Goal: Find specific page/section: Find specific page/section

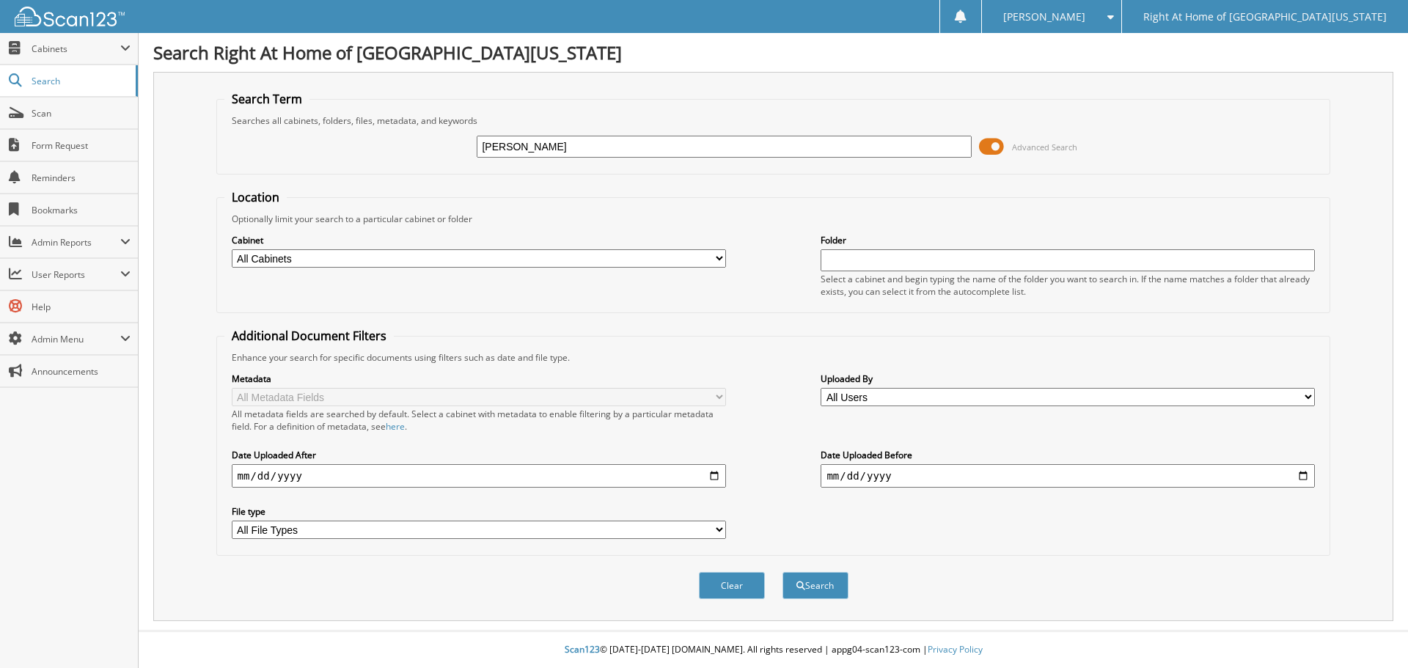
type input "[PERSON_NAME]"
click at [810, 586] on button "Search" at bounding box center [815, 585] width 66 height 27
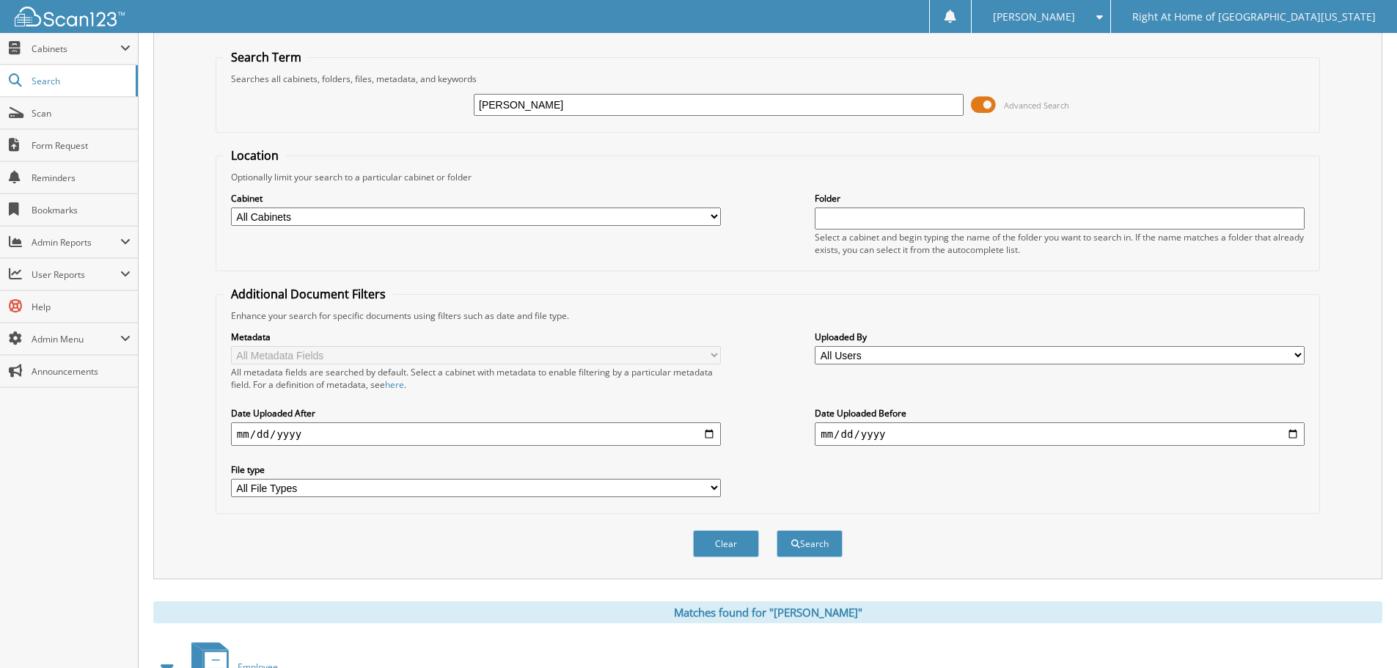
scroll to position [220, 0]
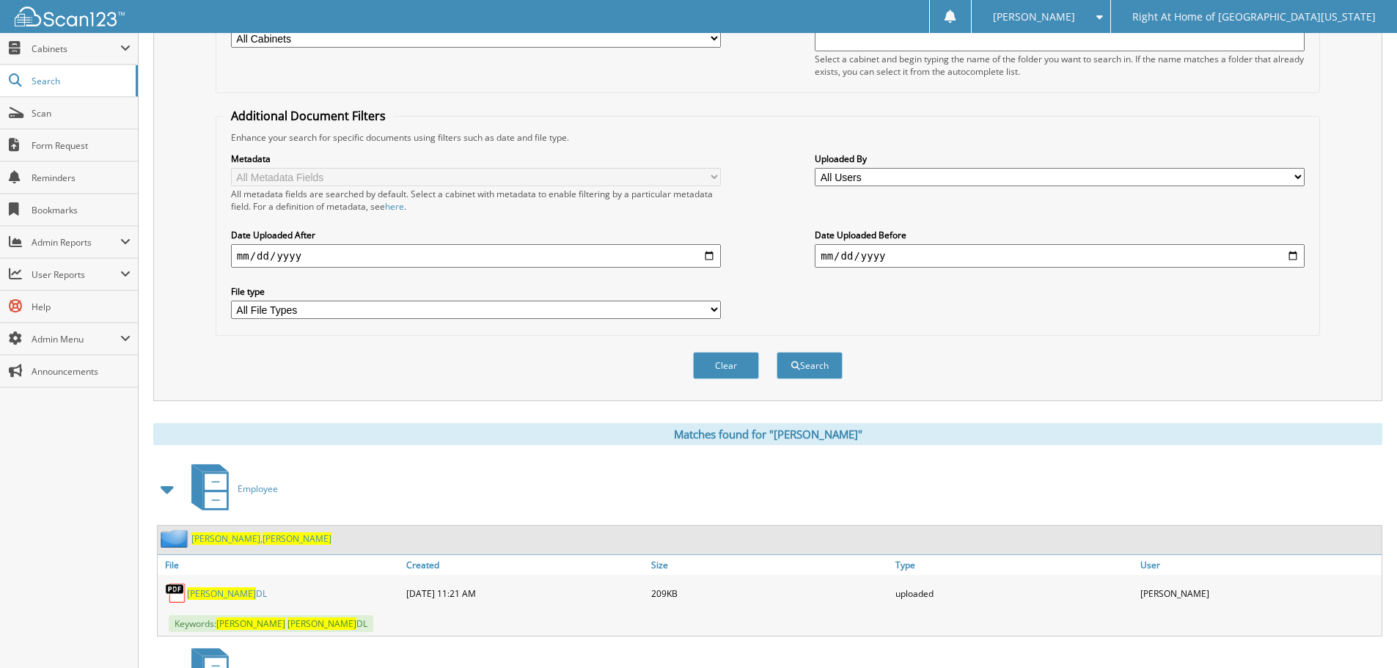
click at [262, 543] on span "[PERSON_NAME]" at bounding box center [296, 538] width 69 height 12
